Goal: Information Seeking & Learning: Check status

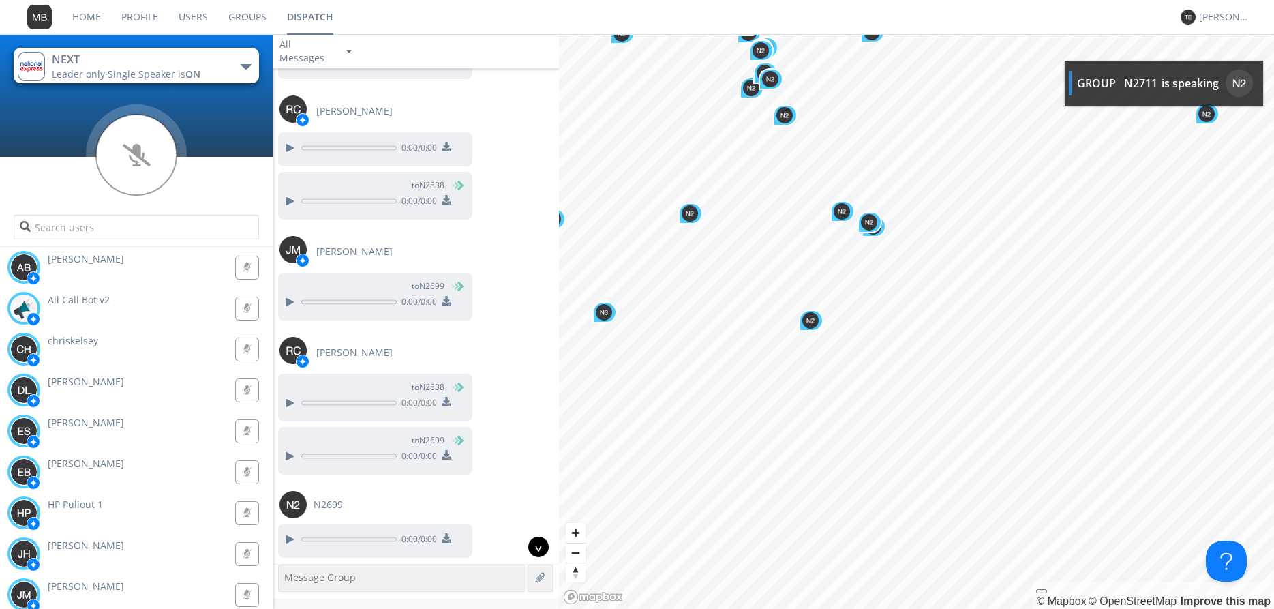
click at [536, 546] on div "^" at bounding box center [538, 546] width 20 height 20
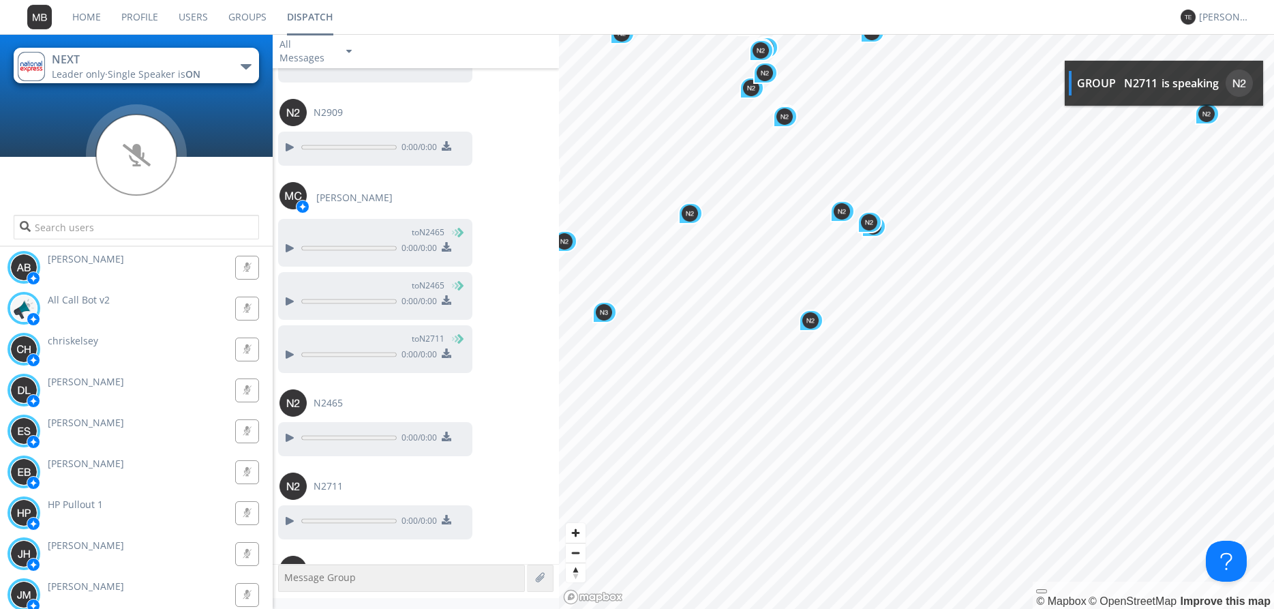
scroll to position [26671, 0]
type input "N2711"
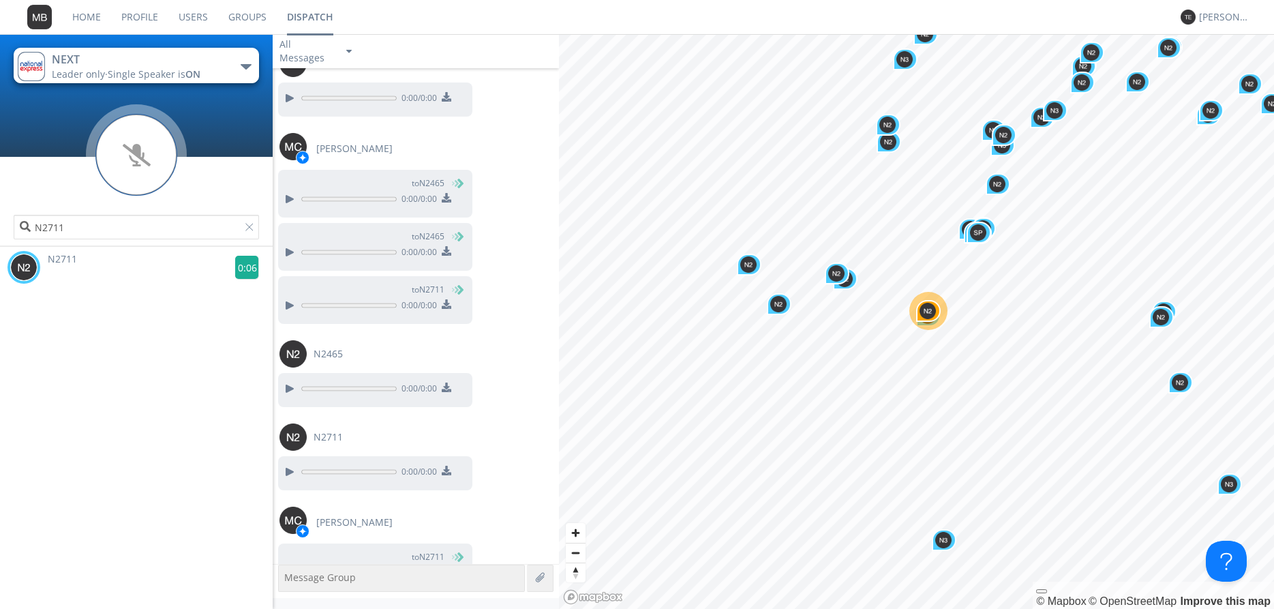
scroll to position [26725, 0]
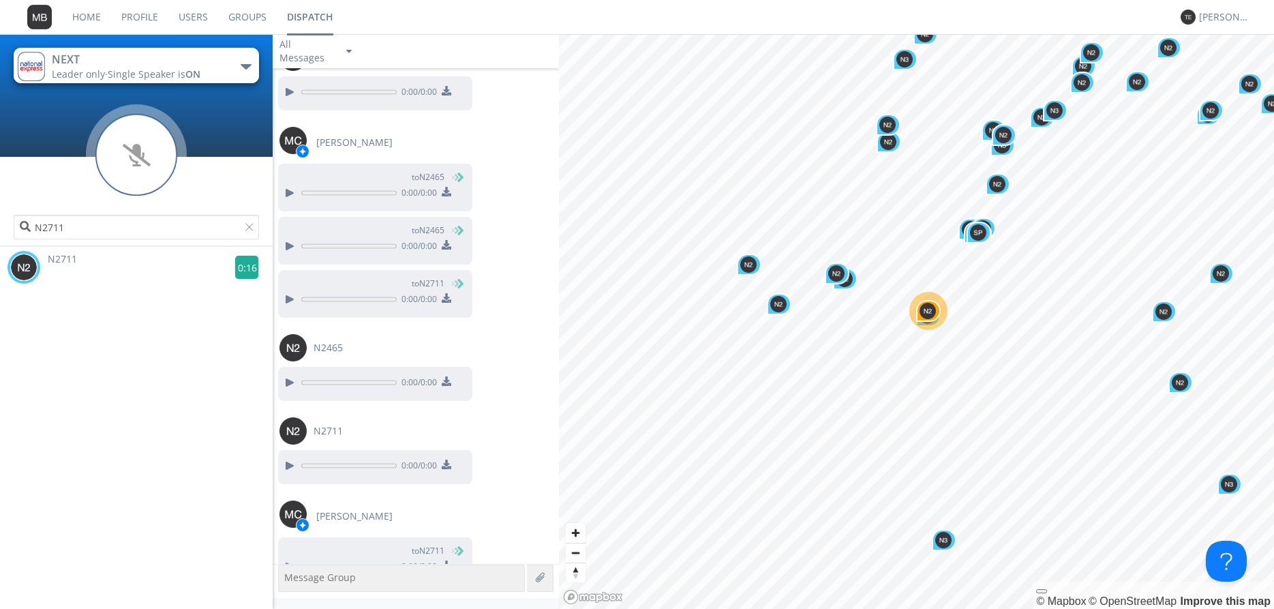
click at [245, 267] on g at bounding box center [247, 268] width 24 height 24
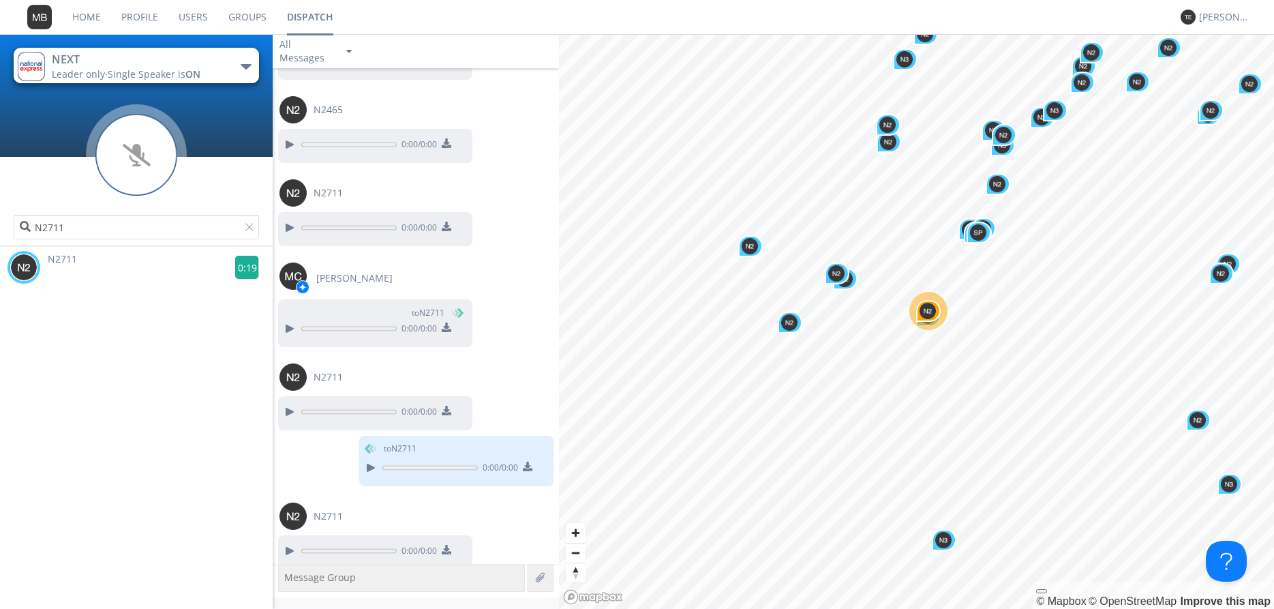
scroll to position [26964, 0]
click at [248, 266] on g at bounding box center [247, 268] width 24 height 24
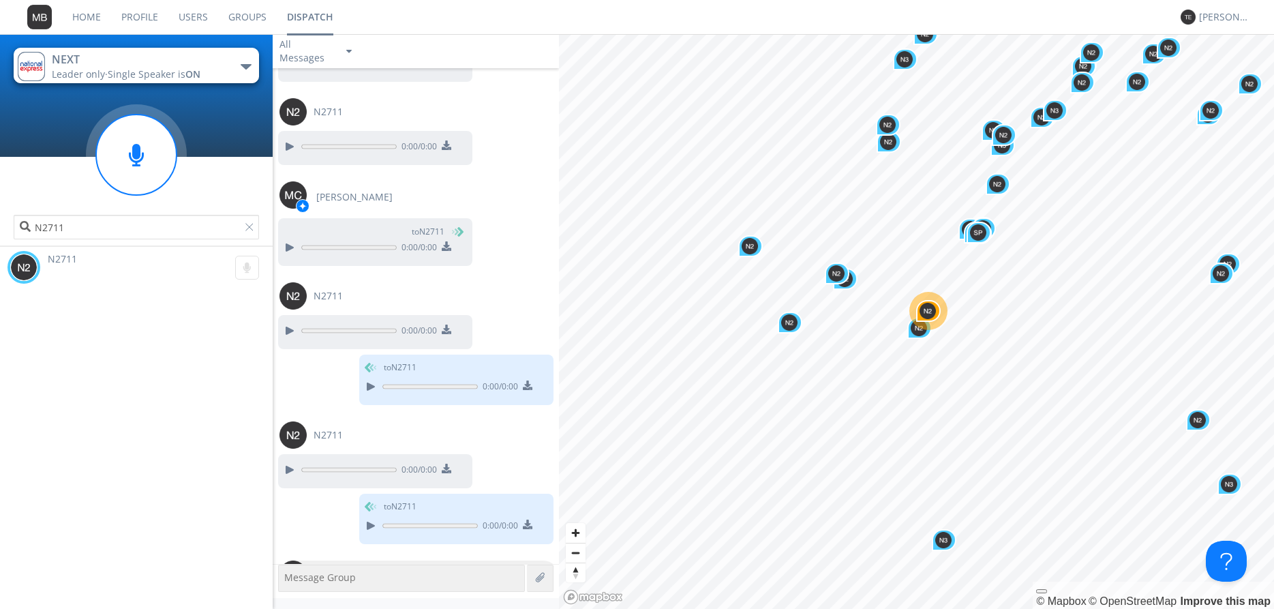
scroll to position [27046, 0]
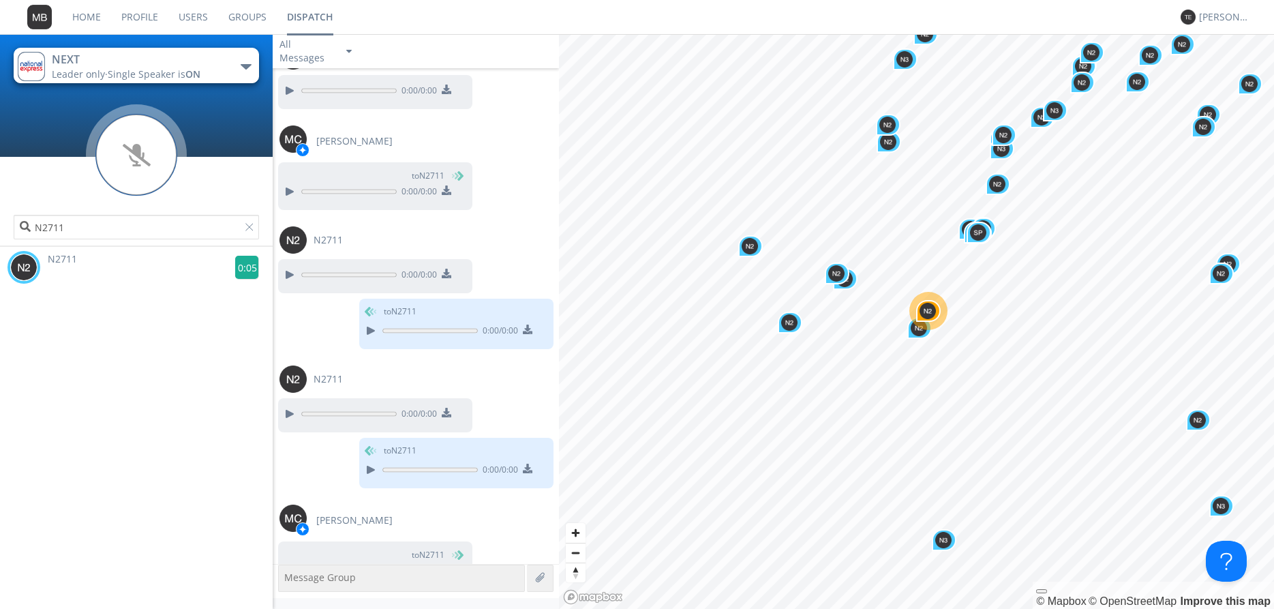
scroll to position [27101, 0]
click at [247, 264] on g at bounding box center [247, 268] width 24 height 24
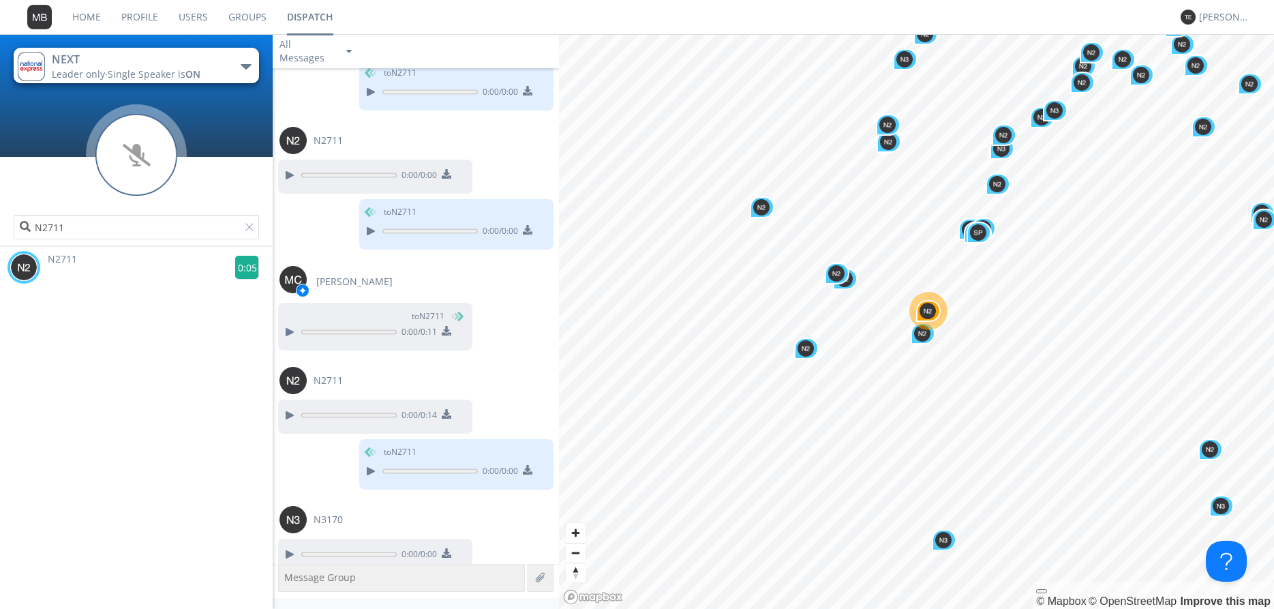
scroll to position [27339, 0]
click at [250, 268] on g at bounding box center [247, 268] width 24 height 24
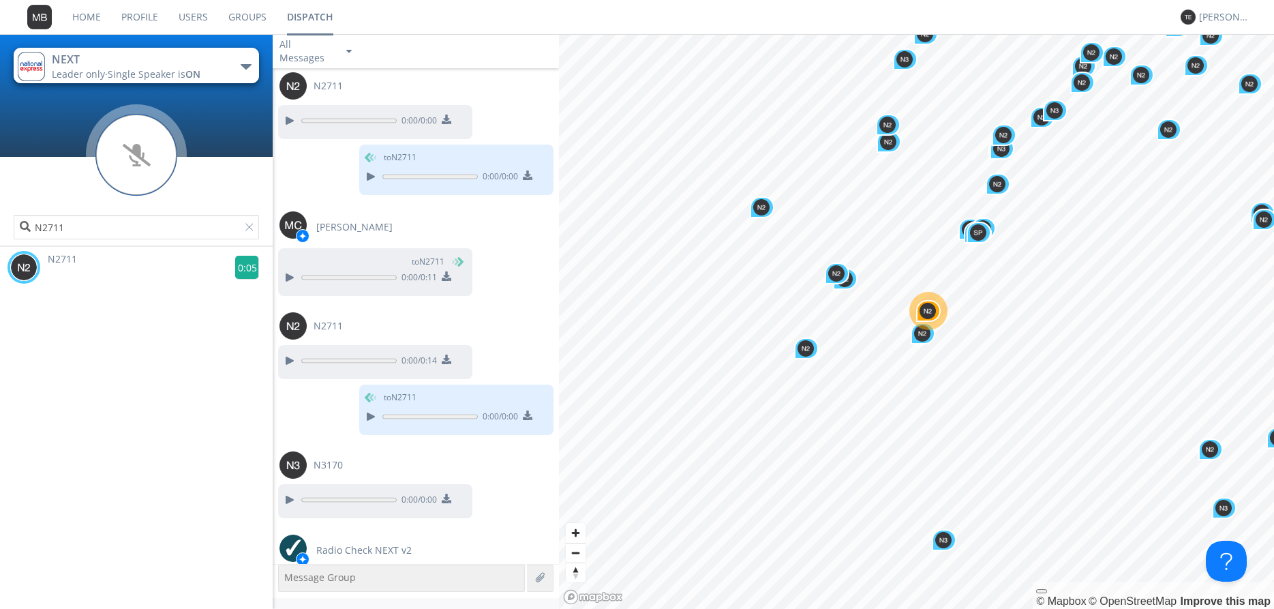
scroll to position [27395, 0]
drag, startPoint x: 245, startPoint y: 266, endPoint x: 243, endPoint y: 277, distance: 11.1
click at [243, 277] on g at bounding box center [247, 268] width 24 height 24
click at [241, 265] on g at bounding box center [247, 268] width 24 height 24
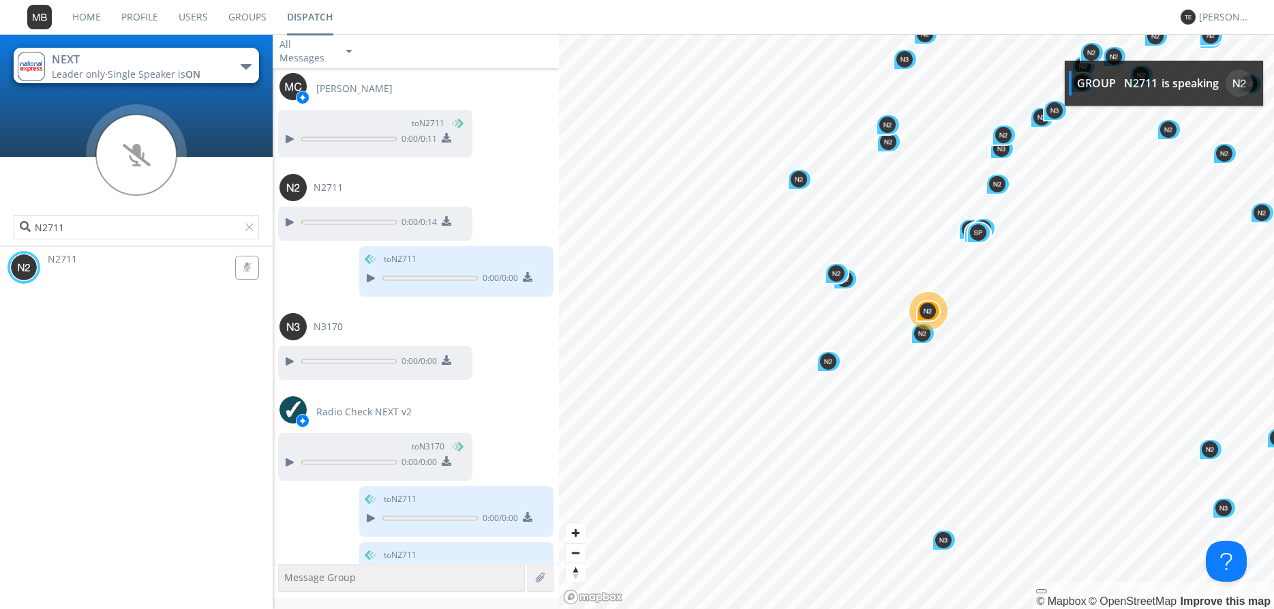
scroll to position [27532, 0]
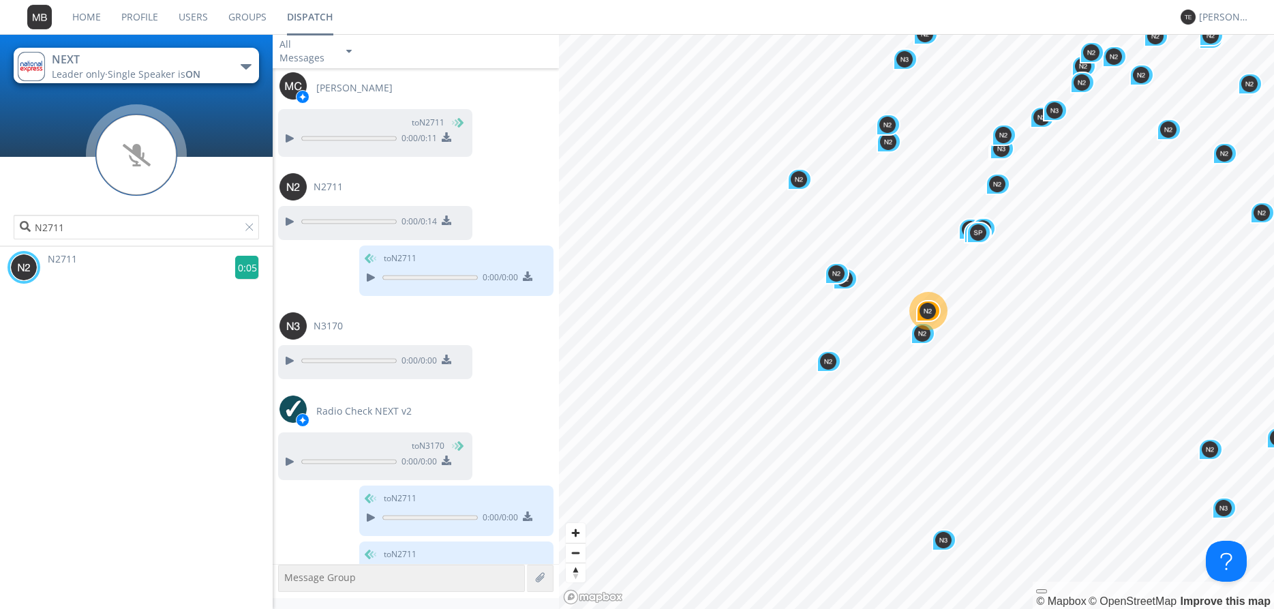
click at [247, 272] on g at bounding box center [247, 268] width 24 height 24
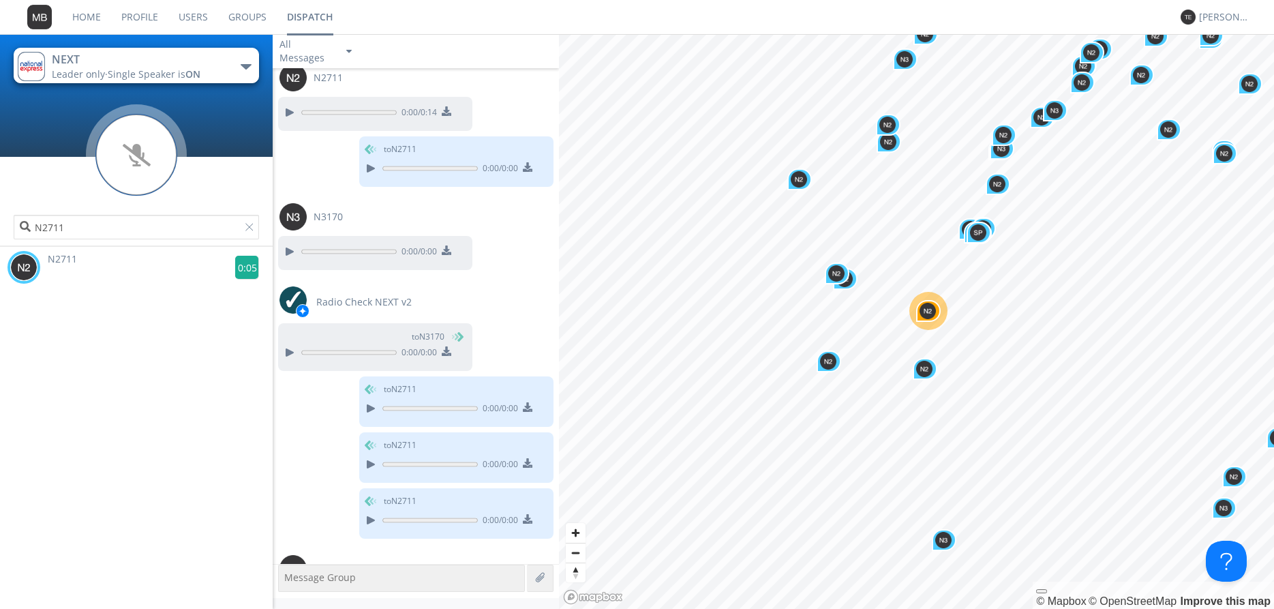
scroll to position [27642, 0]
click at [243, 269] on g at bounding box center [247, 268] width 24 height 24
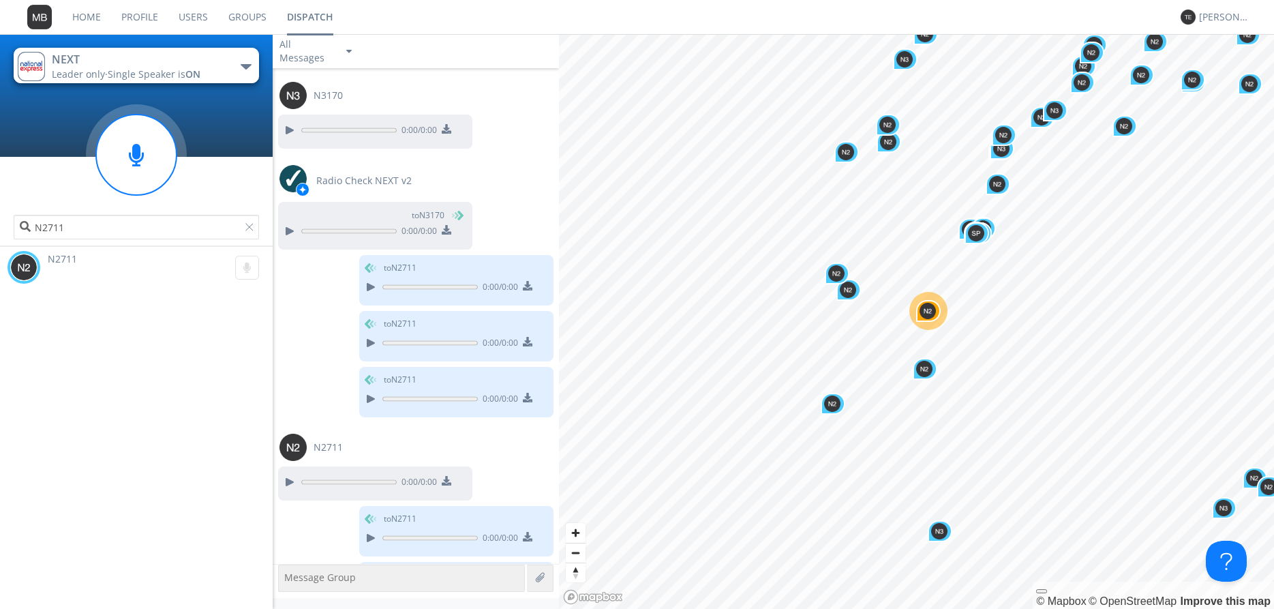
scroll to position [27764, 0]
click at [249, 263] on g at bounding box center [247, 268] width 24 height 24
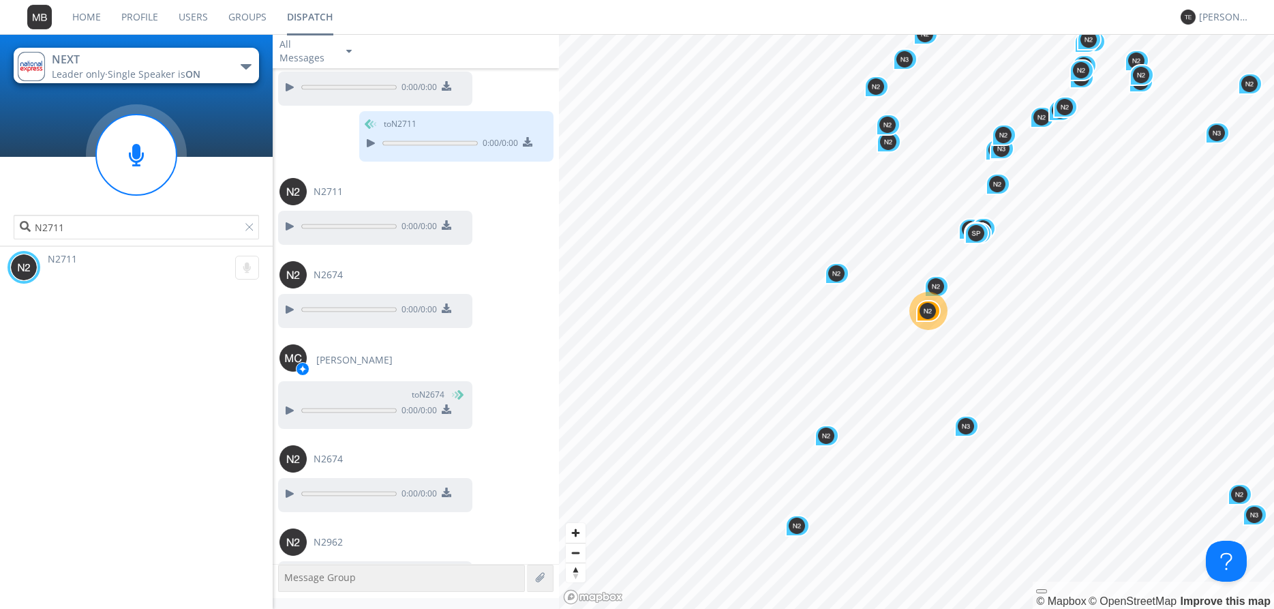
scroll to position [28433, 0]
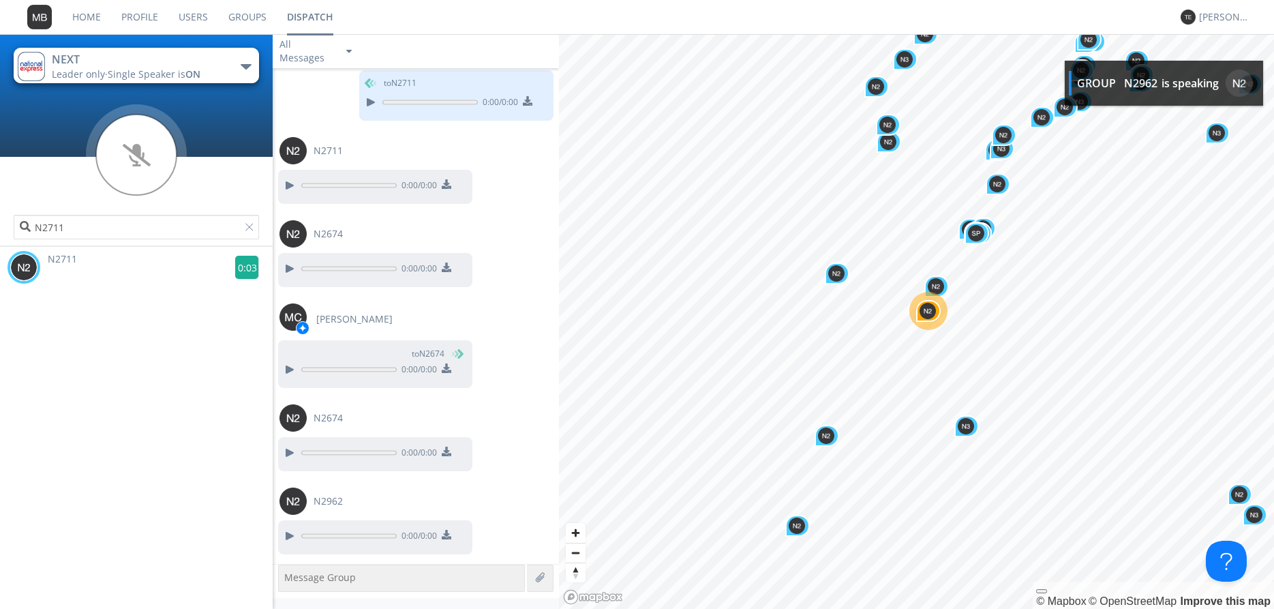
click at [244, 271] on g at bounding box center [247, 268] width 24 height 24
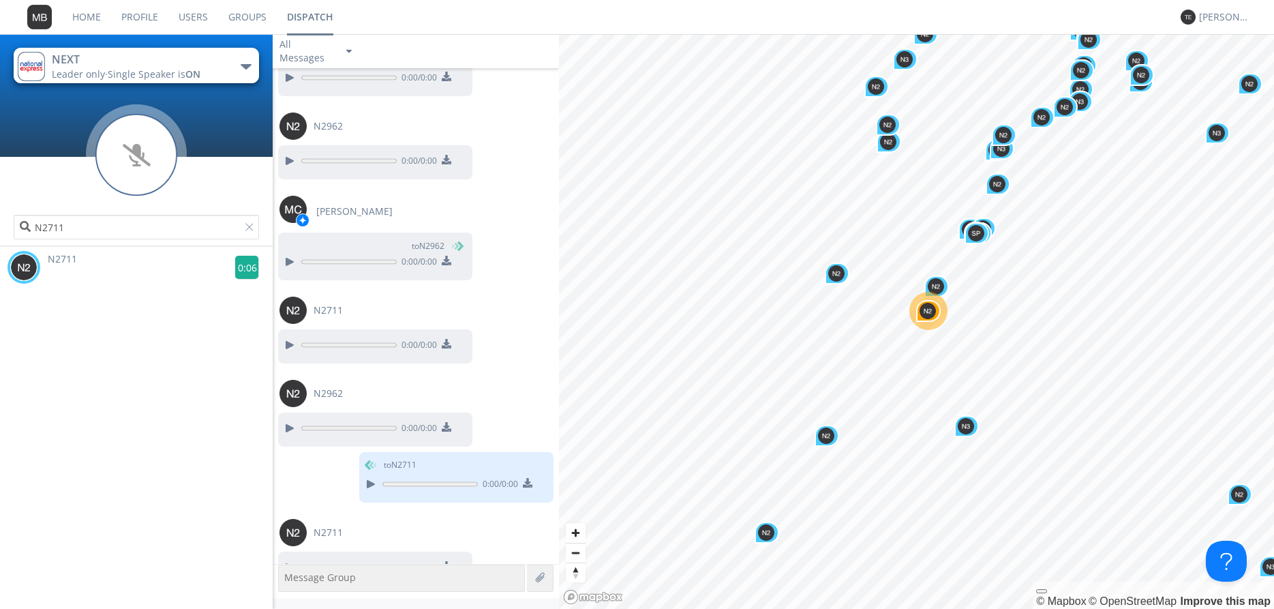
scroll to position [28808, 0]
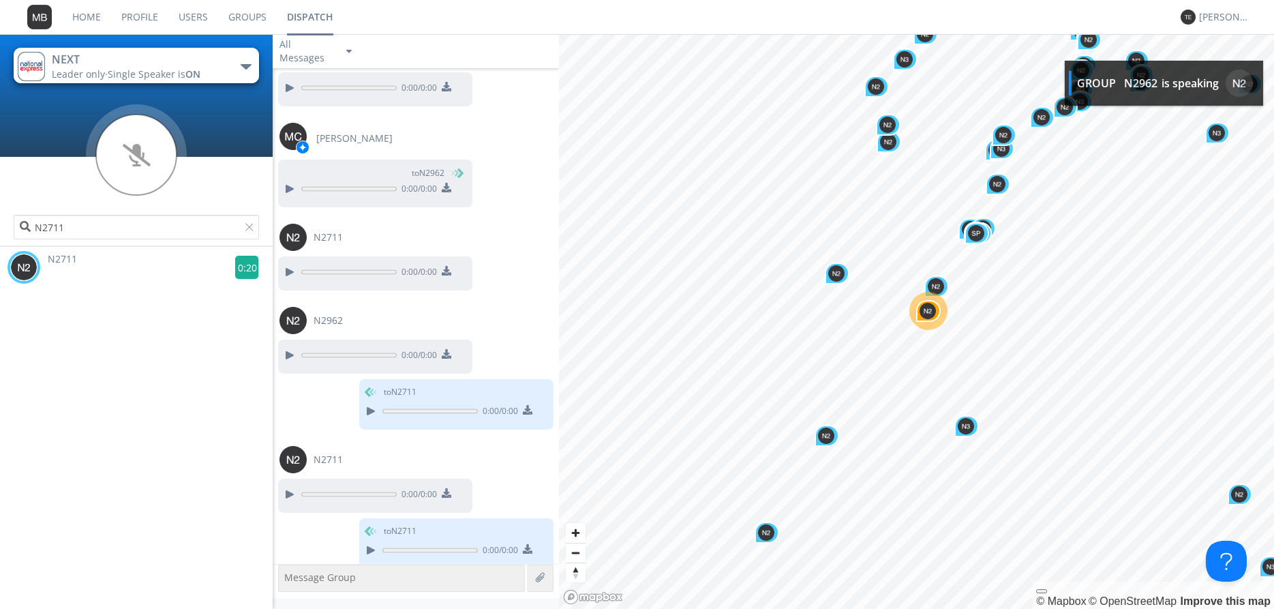
click at [249, 265] on g at bounding box center [247, 268] width 24 height 24
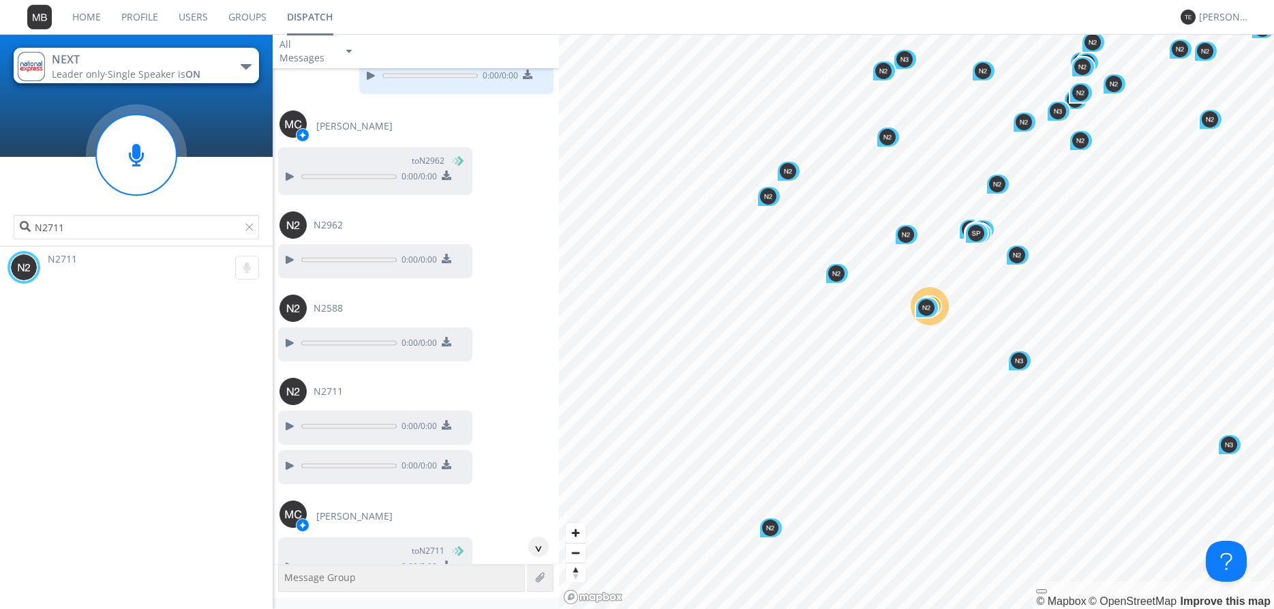
scroll to position [29355, 0]
